Goal: Information Seeking & Learning: Find specific fact

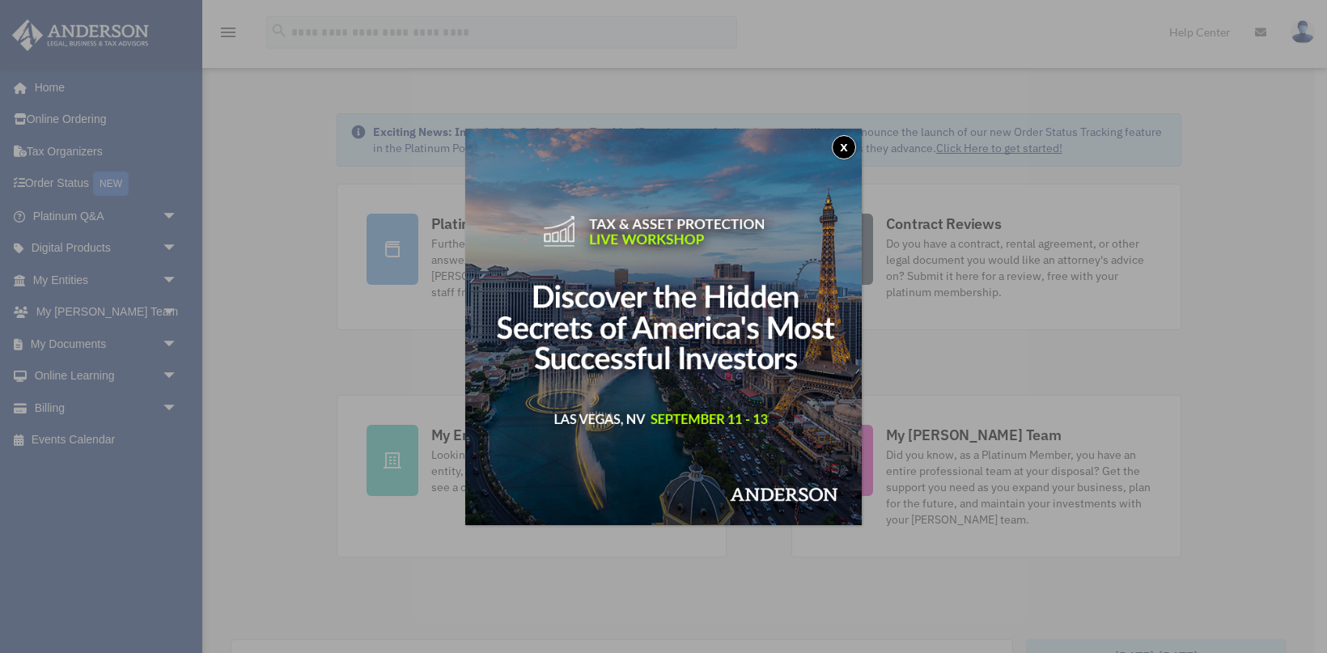
click at [839, 146] on button "x" at bounding box center [844, 147] width 24 height 24
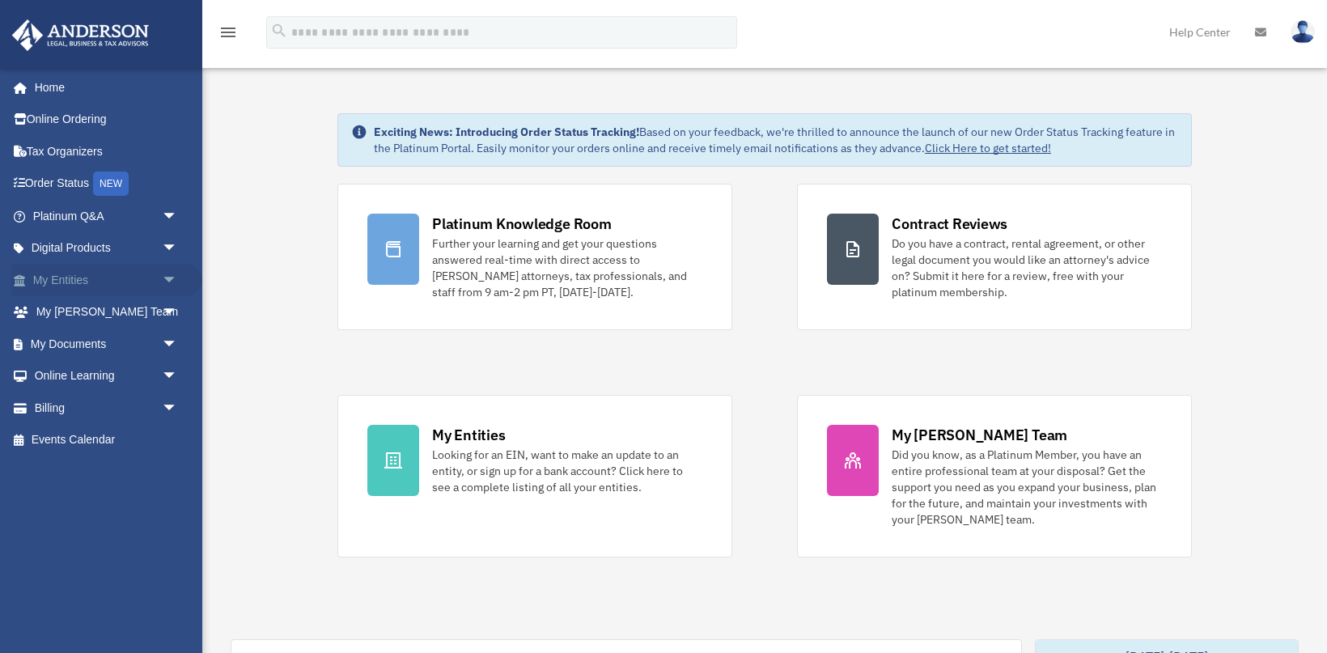
click at [74, 276] on link "My Entities arrow_drop_down" at bounding box center [106, 280] width 191 height 32
click at [162, 277] on span "arrow_drop_down" at bounding box center [178, 280] width 32 height 33
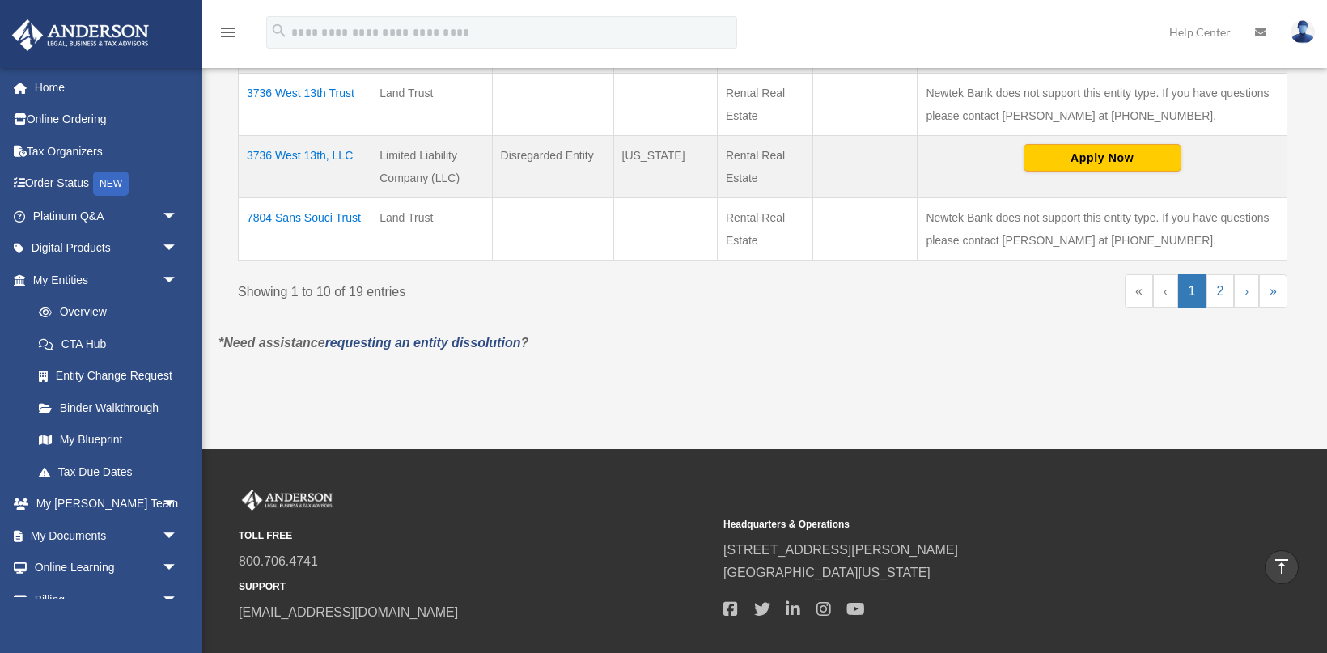
scroll to position [903, 0]
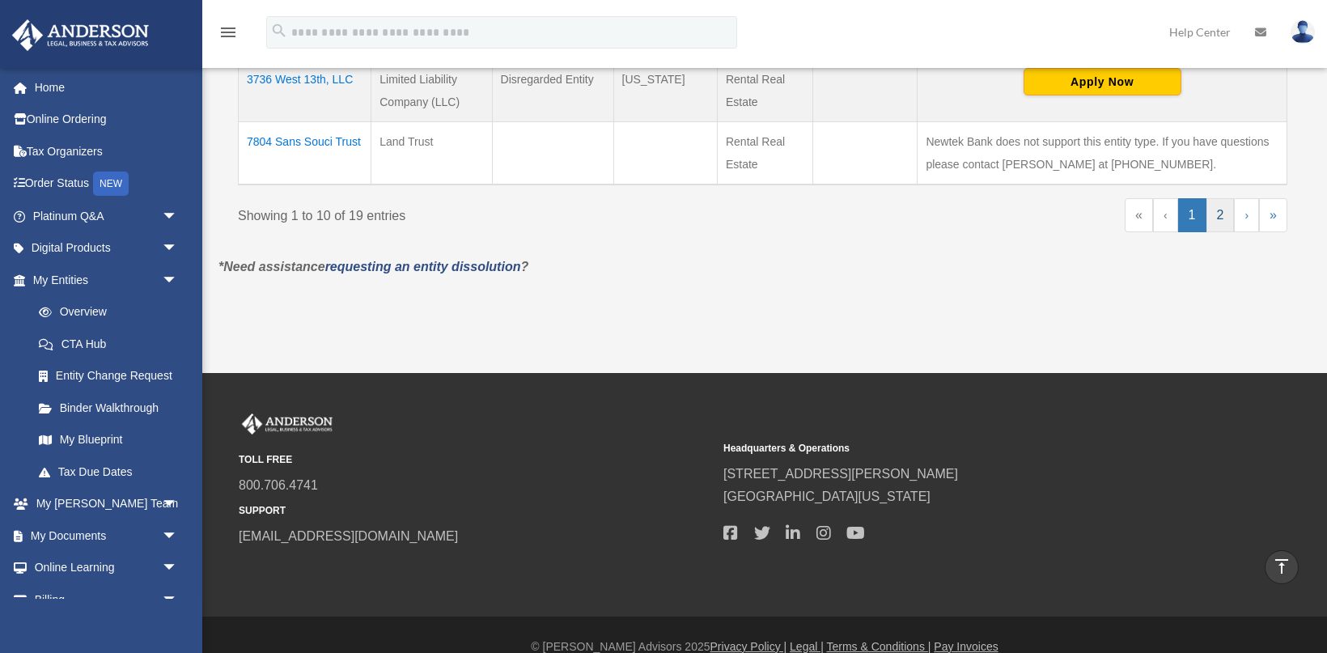
click at [1221, 223] on link "2" at bounding box center [1221, 215] width 28 height 34
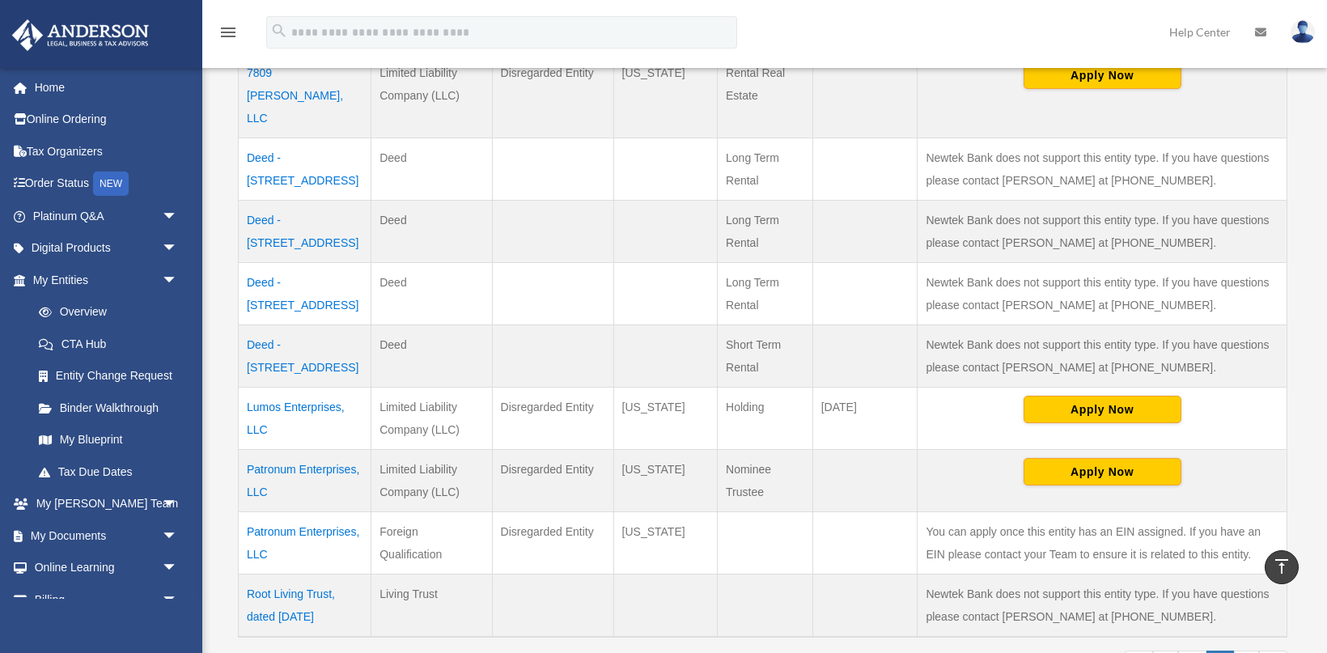
scroll to position [412, 0]
click at [291, 324] on td "Deed - 7804 Sans Souci Drive" at bounding box center [305, 355] width 133 height 62
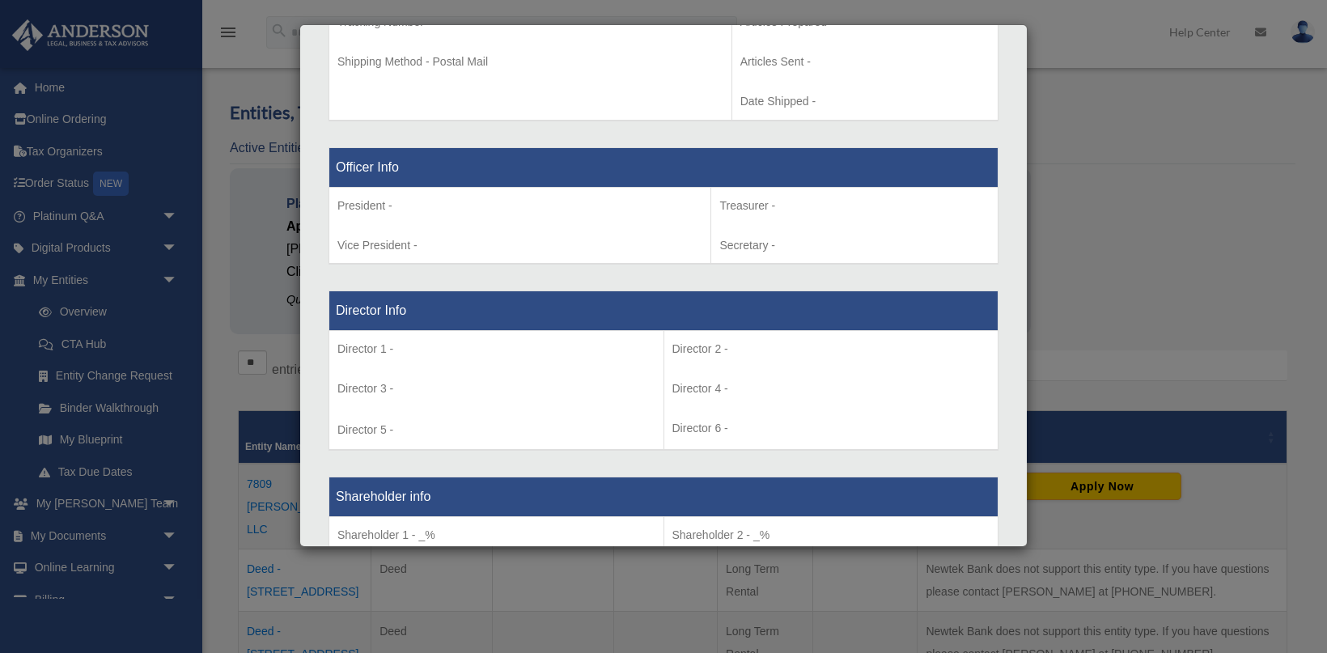
scroll to position [0, 0]
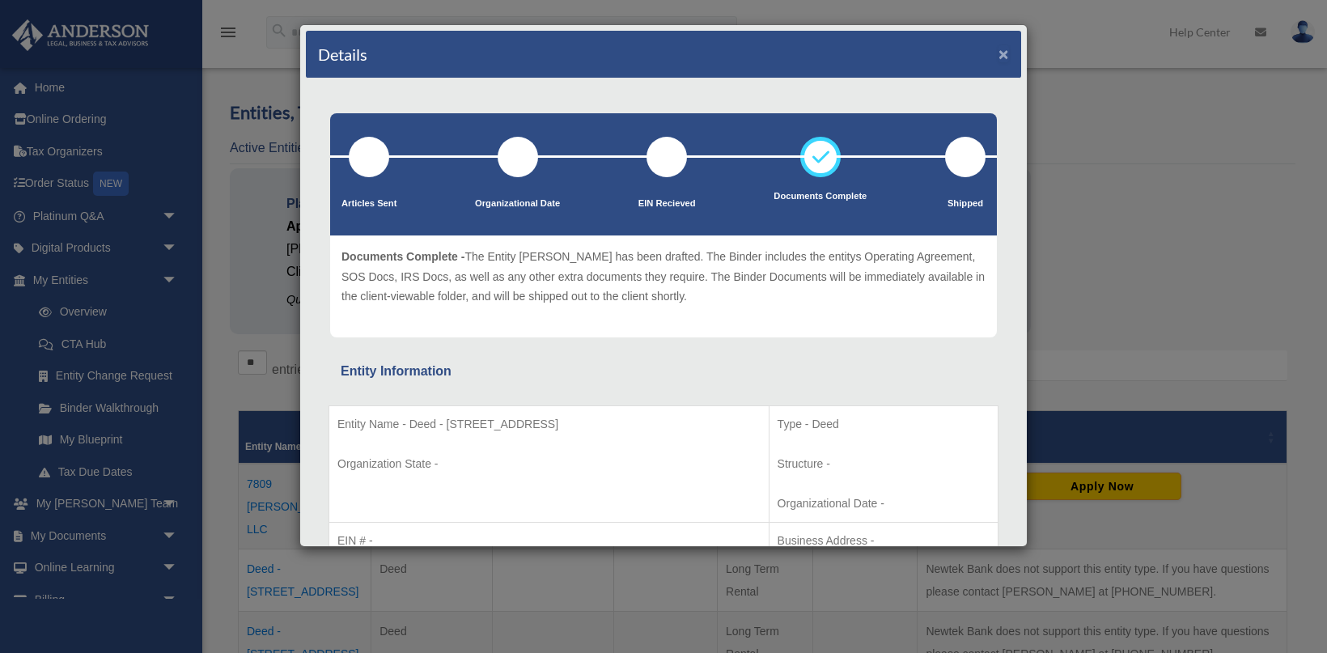
click at [1004, 57] on button "×" at bounding box center [1004, 53] width 11 height 17
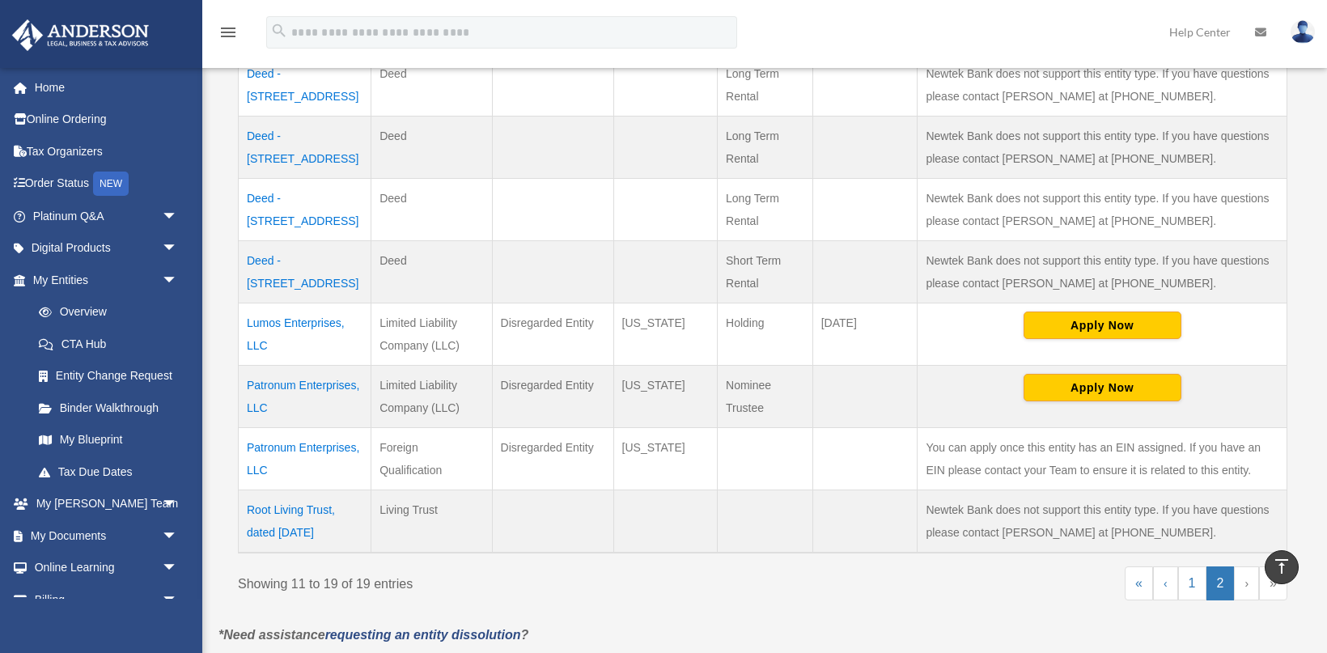
scroll to position [514, 0]
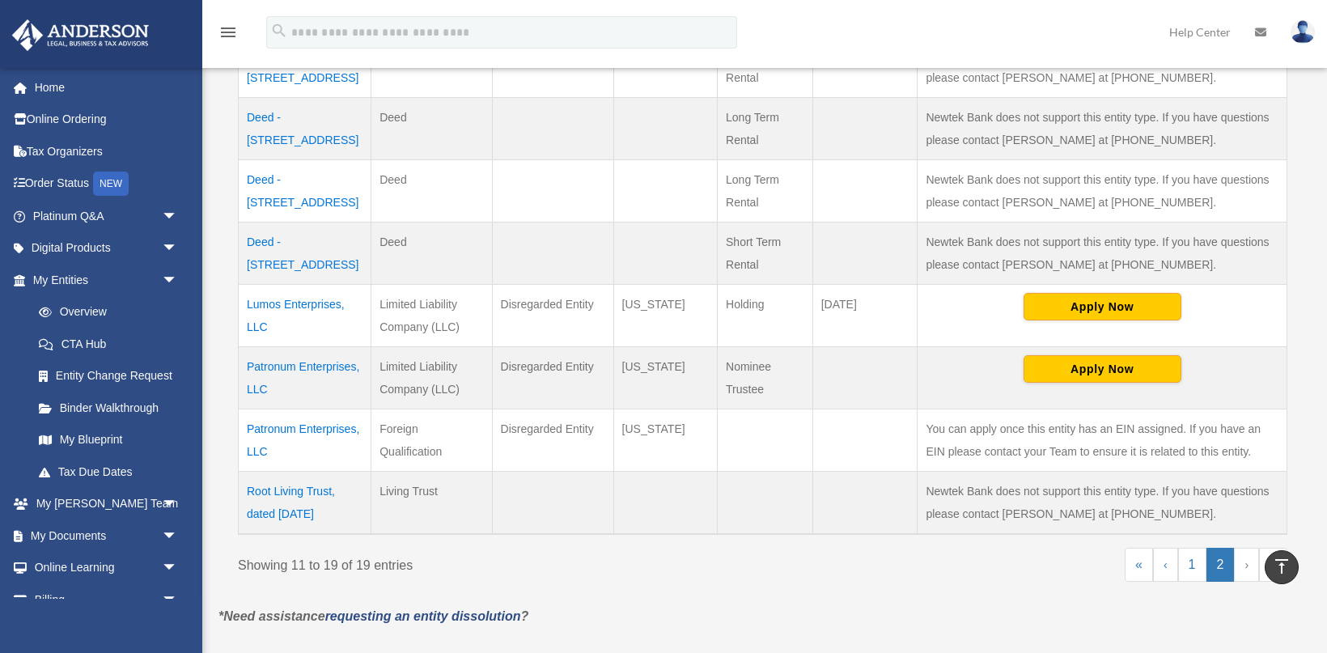
click at [1240, 548] on link "›" at bounding box center [1246, 565] width 25 height 34
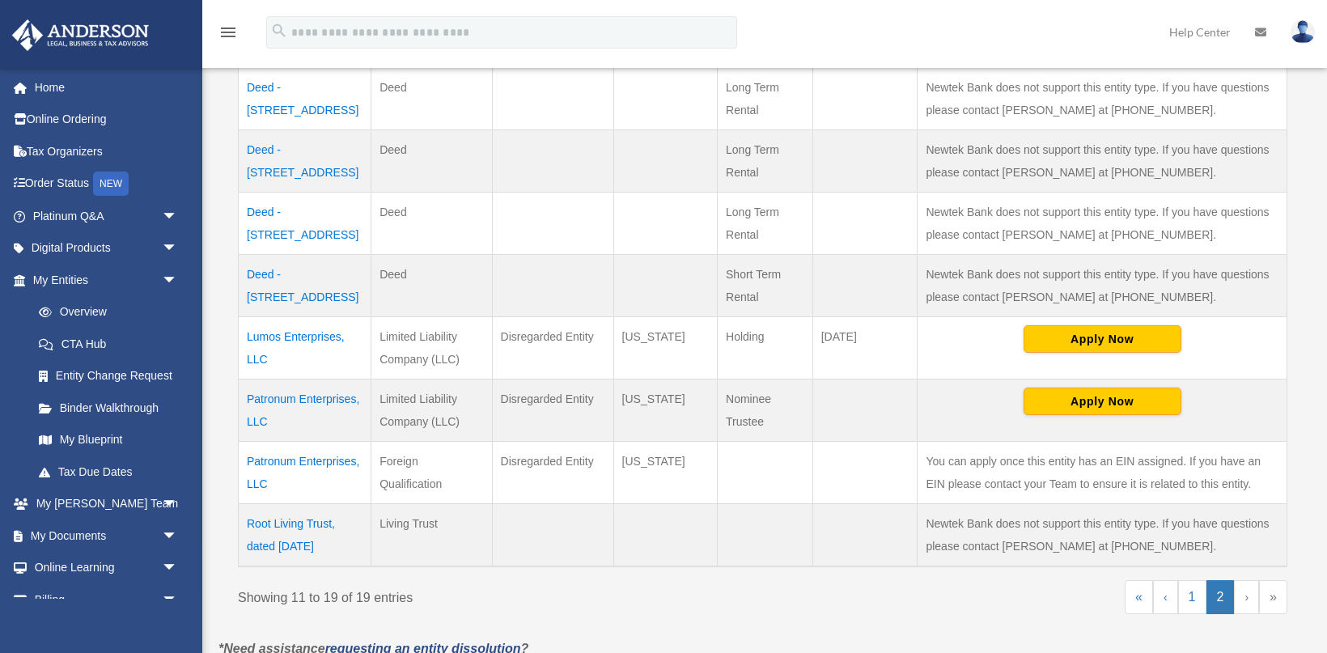
scroll to position [524, 0]
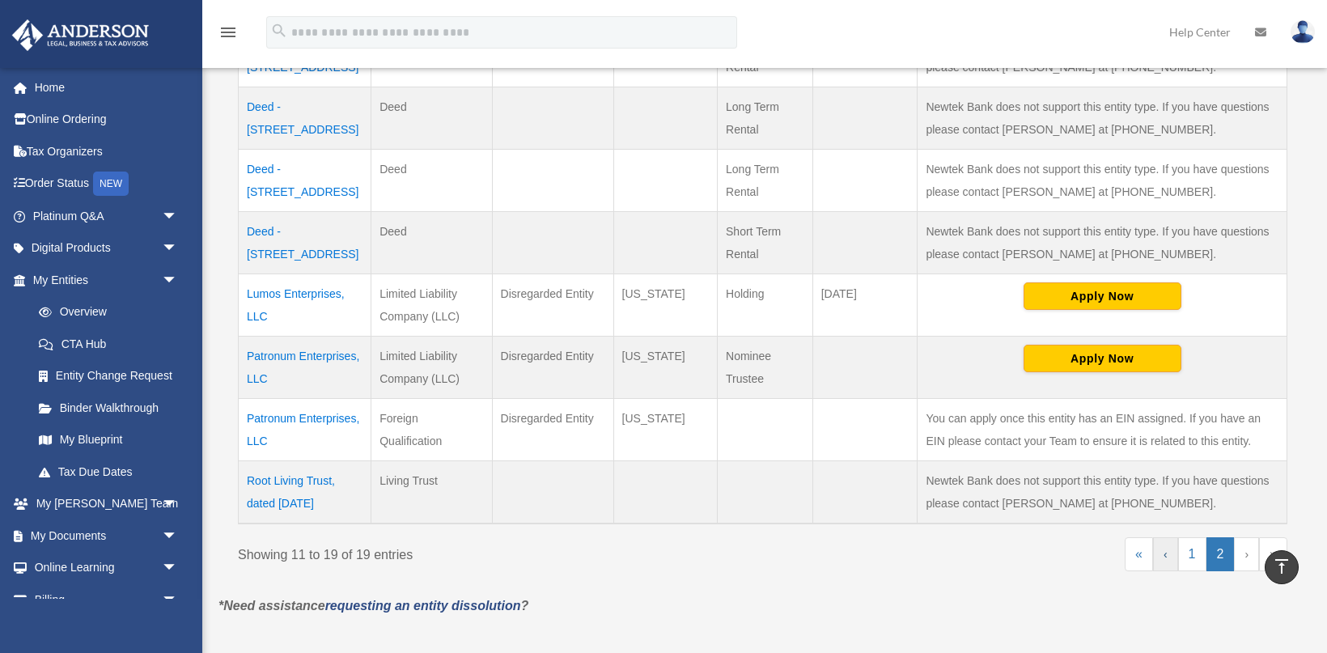
click at [1159, 537] on link "‹" at bounding box center [1165, 554] width 25 height 34
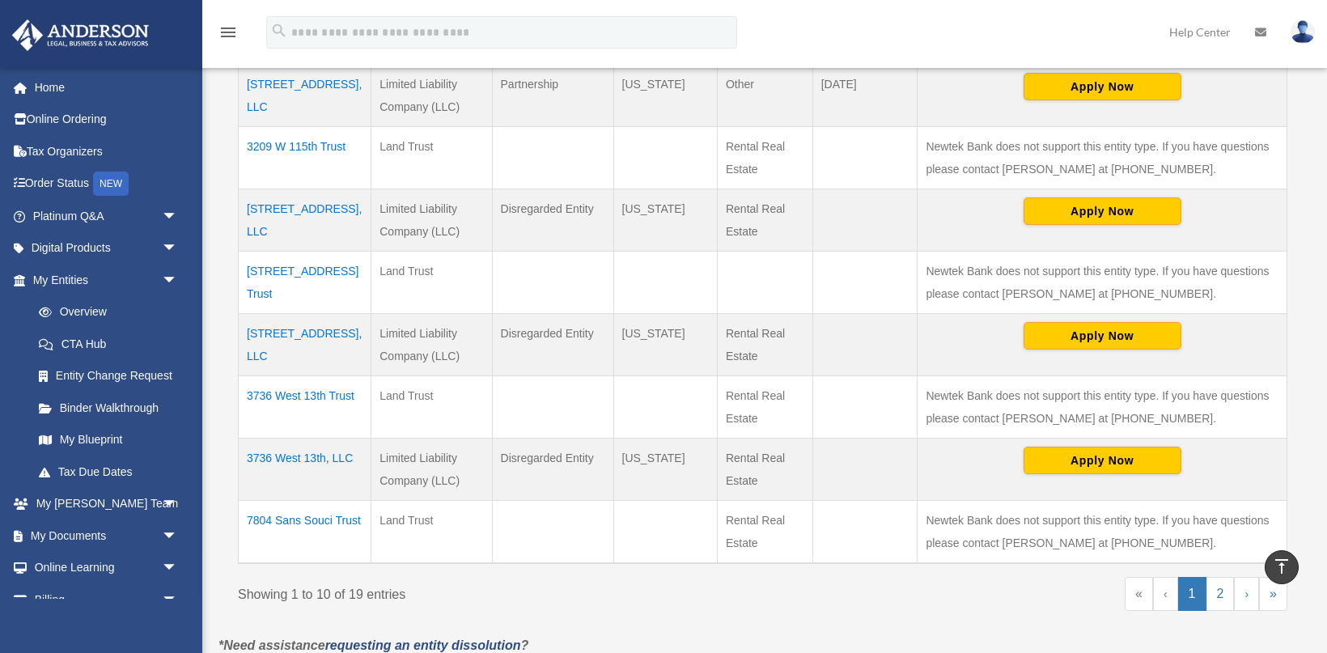
click at [328, 520] on td "7804 Sans Souci Trust" at bounding box center [305, 531] width 133 height 63
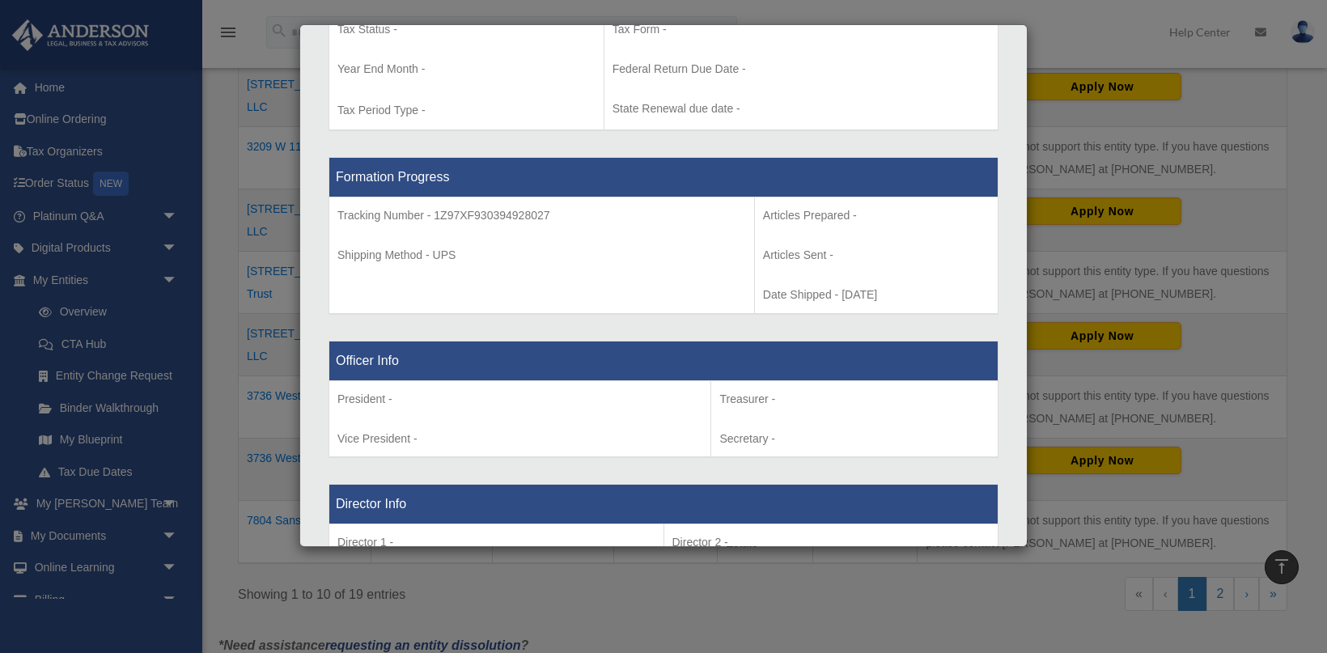
scroll to position [769, 0]
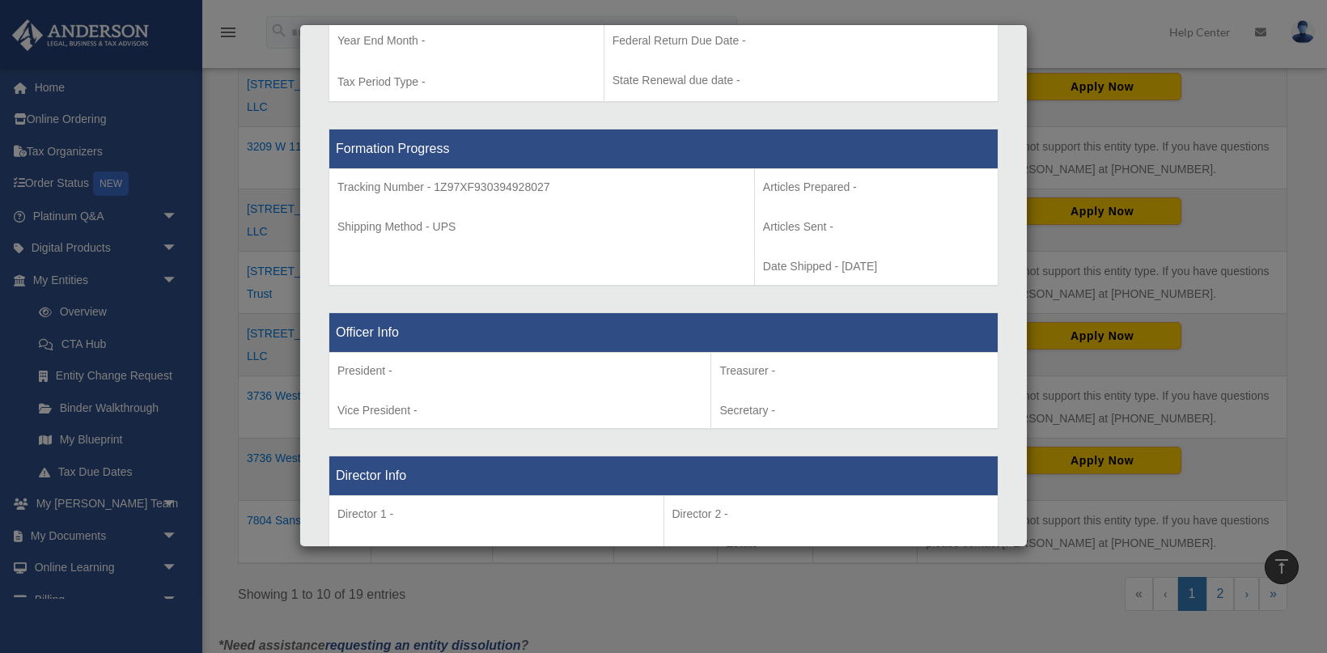
click at [1206, 390] on div "Details × Articles Sent Organizational Date" at bounding box center [663, 326] width 1327 height 653
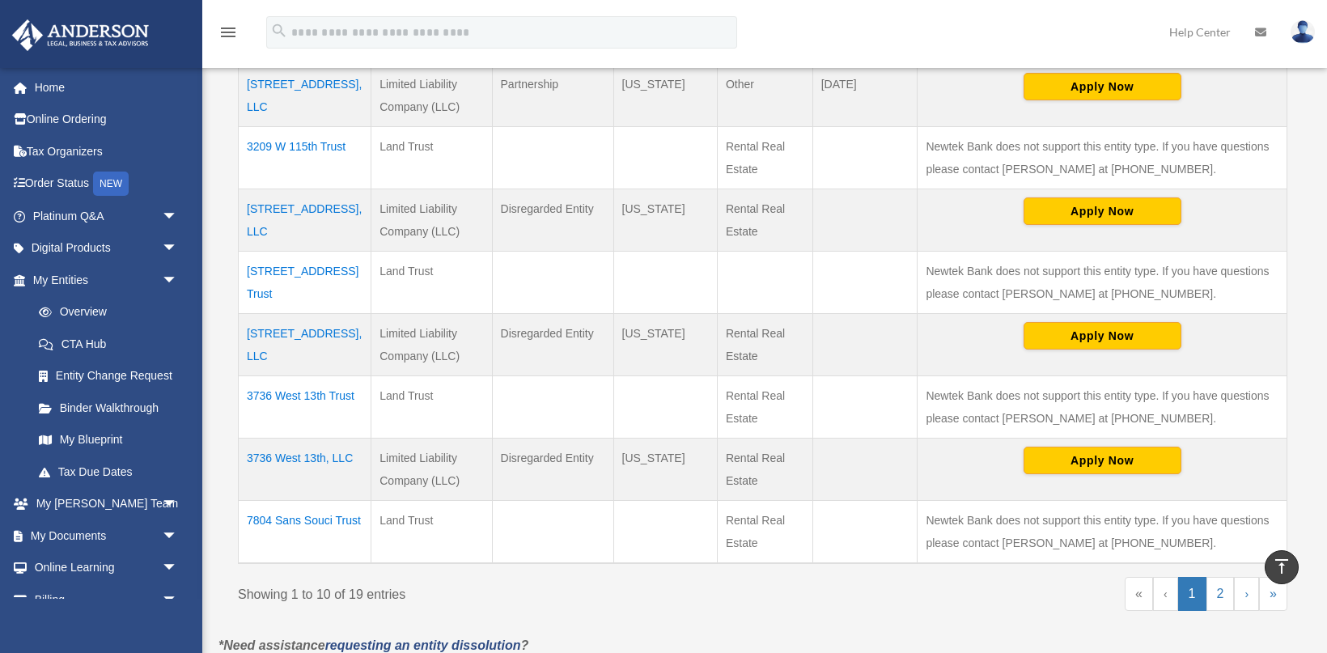
click at [316, 457] on td "3736 West 13th, LLC" at bounding box center [305, 469] width 133 height 62
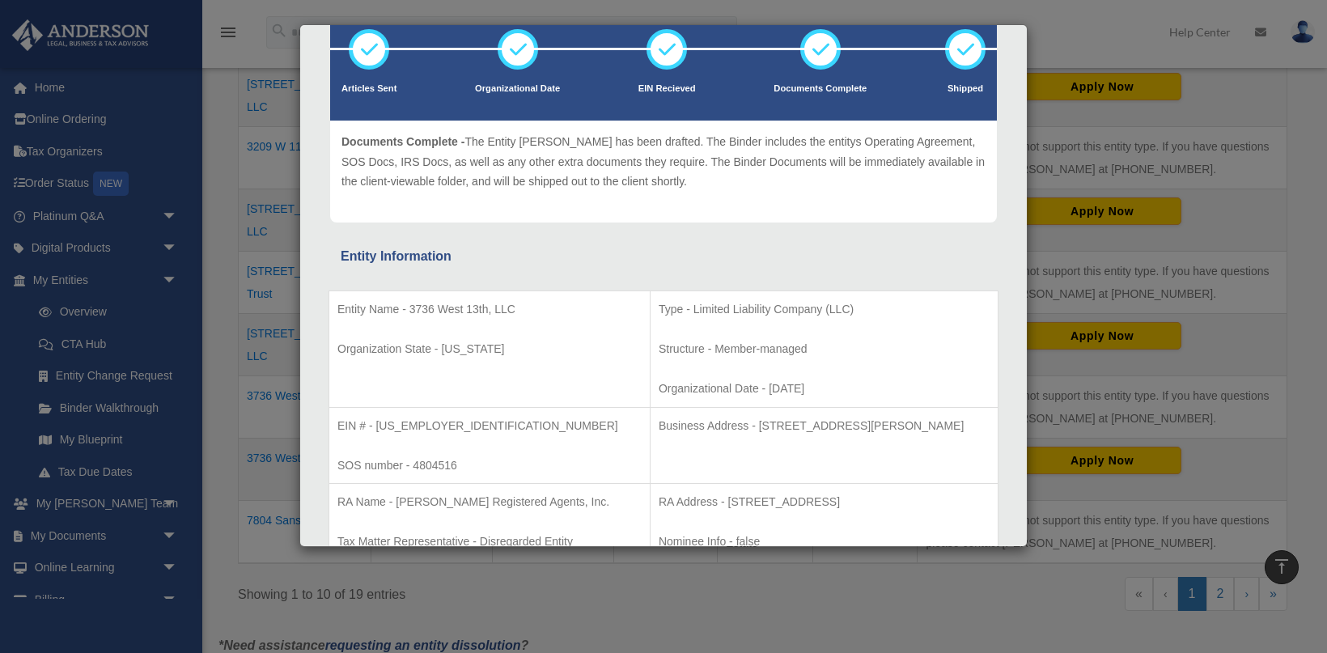
scroll to position [119, 0]
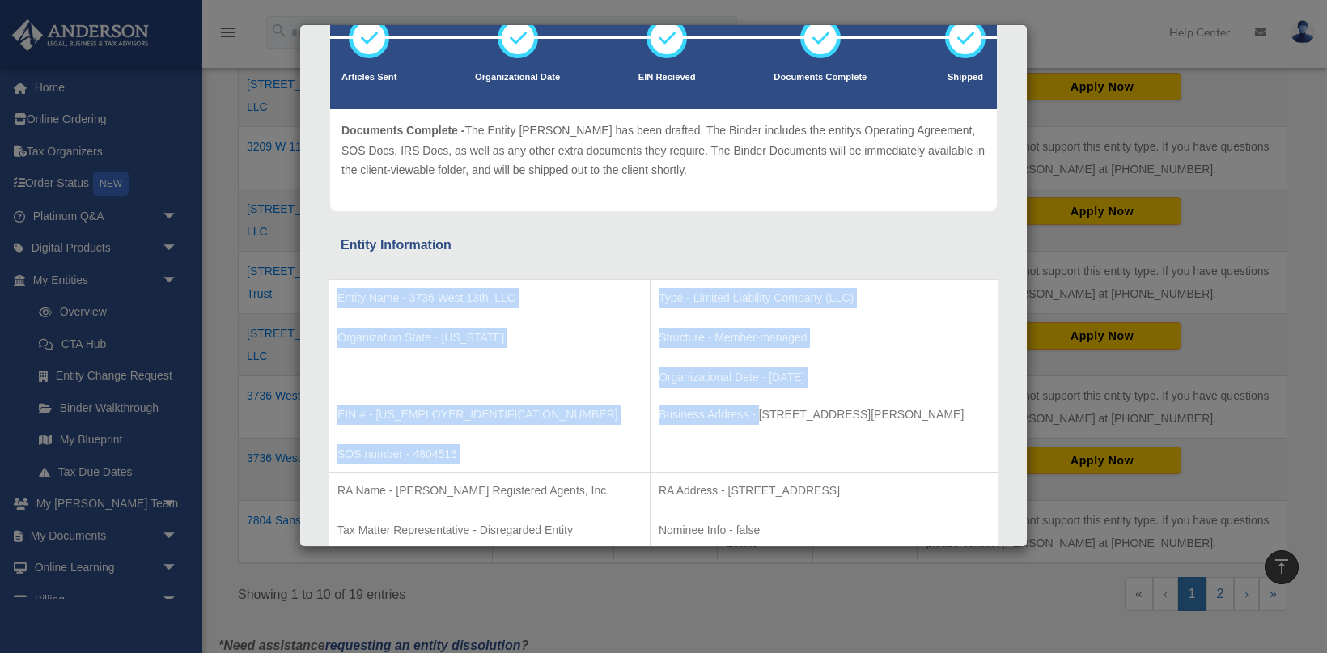
drag, startPoint x: 710, startPoint y: 413, endPoint x: 1024, endPoint y: 413, distance: 314.0
click at [1024, 413] on div "Details × Articles Sent" at bounding box center [663, 285] width 728 height 523
click at [965, 408] on p "Business Address - 3225 McLeod Dr, Suite 100, Las Vegas, NV 89121" at bounding box center [824, 415] width 331 height 20
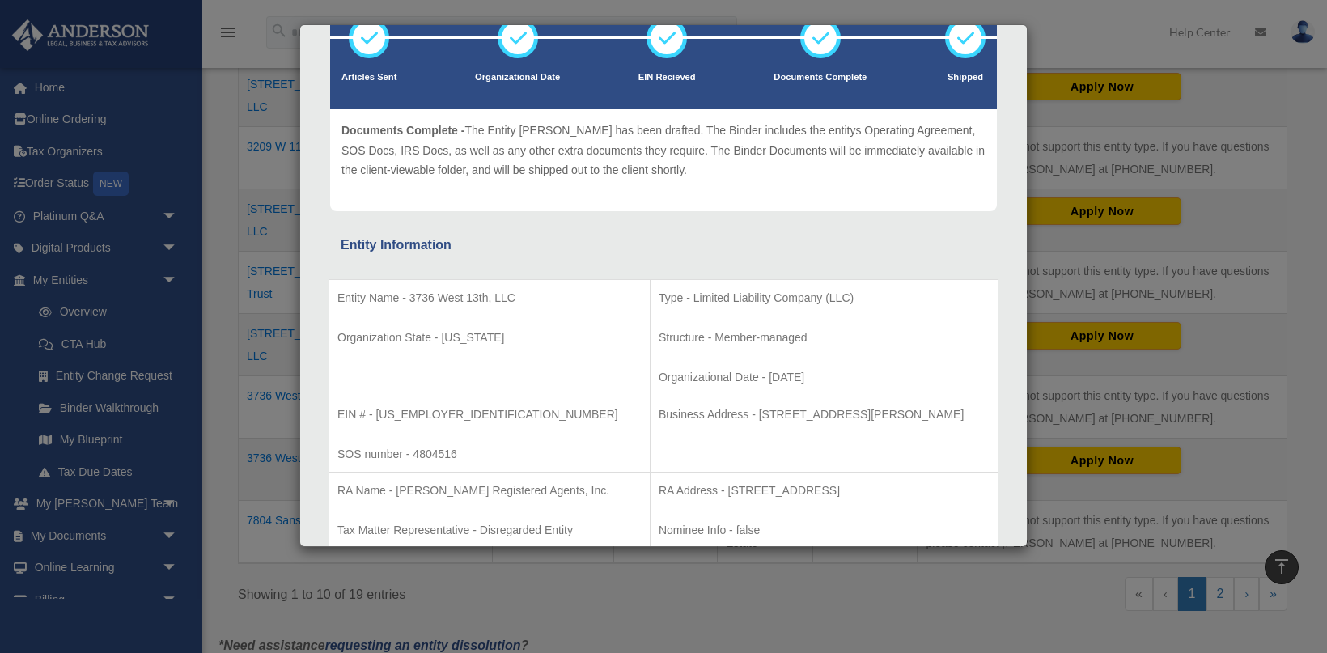
drag, startPoint x: 709, startPoint y: 413, endPoint x: 965, endPoint y: 413, distance: 255.7
click at [965, 413] on p "Business Address - 3225 McLeod Dr, Suite 100, Las Vegas, NV 89121" at bounding box center [824, 415] width 331 height 20
copy p "3225 McLeod Dr, Suite 100, Las Vegas, NV 89121"
